Goal: Task Accomplishment & Management: Use online tool/utility

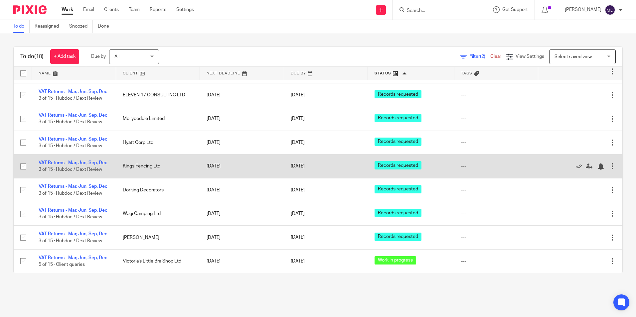
scroll to position [333, 0]
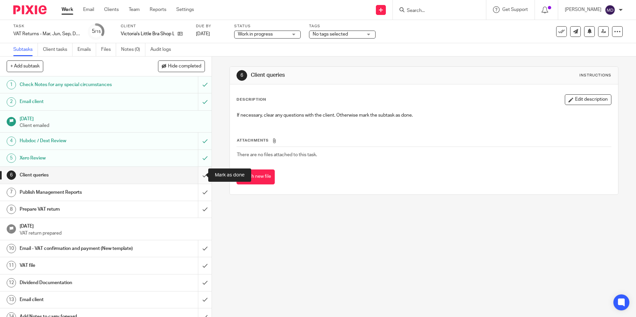
click at [201, 172] on input "submit" at bounding box center [105, 175] width 211 height 17
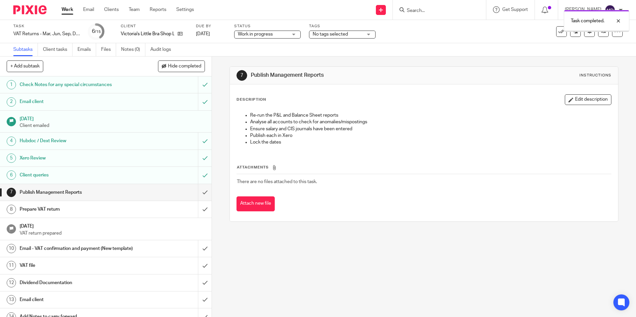
click at [278, 34] on span "Work in progress" at bounding box center [263, 34] width 50 height 7
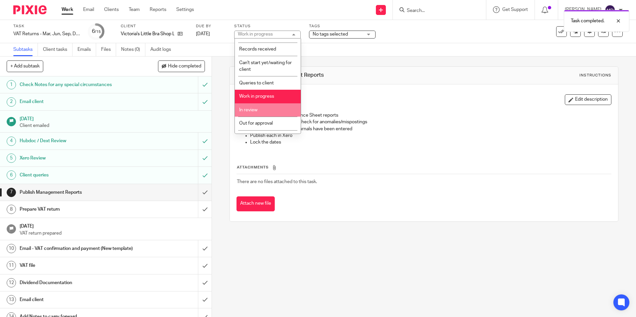
scroll to position [33, 0]
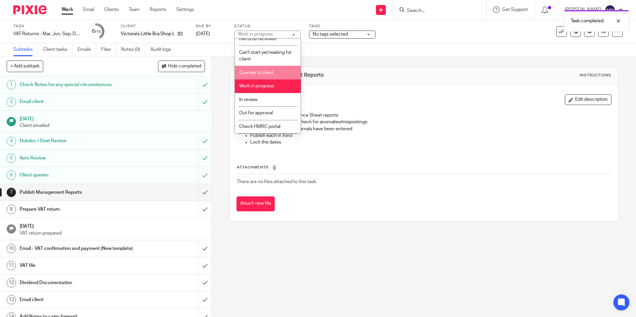
click at [267, 76] on li "Queries to client" at bounding box center [268, 73] width 66 height 14
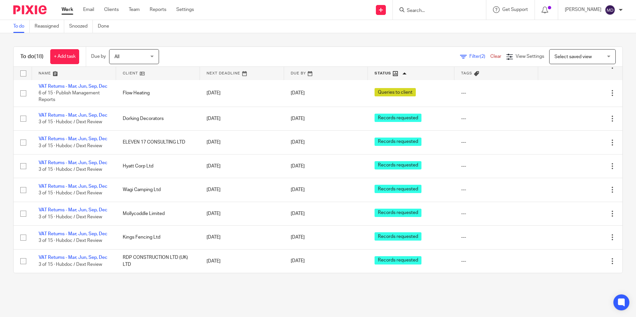
scroll to position [340, 0]
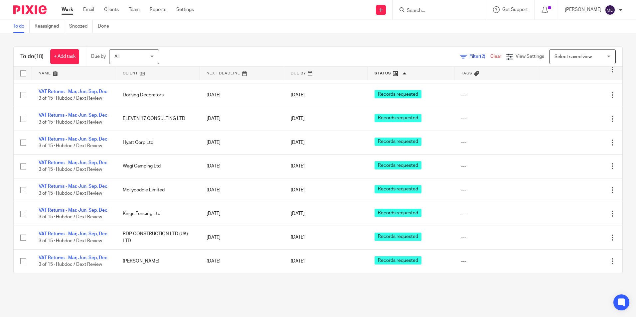
click at [352, 278] on div "To do (18) + Add task Due by All All Today Tomorrow This week Next week This mo…" at bounding box center [318, 159] width 636 height 253
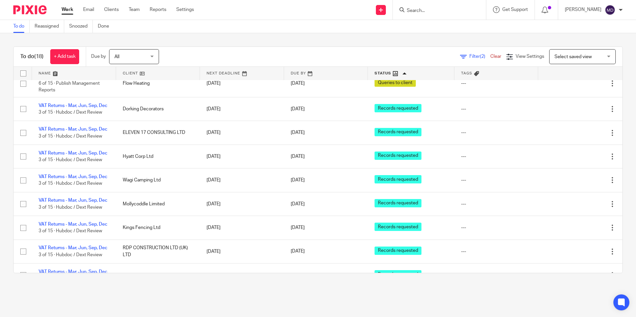
scroll to position [240, 0]
